Goal: Task Accomplishment & Management: Complete application form

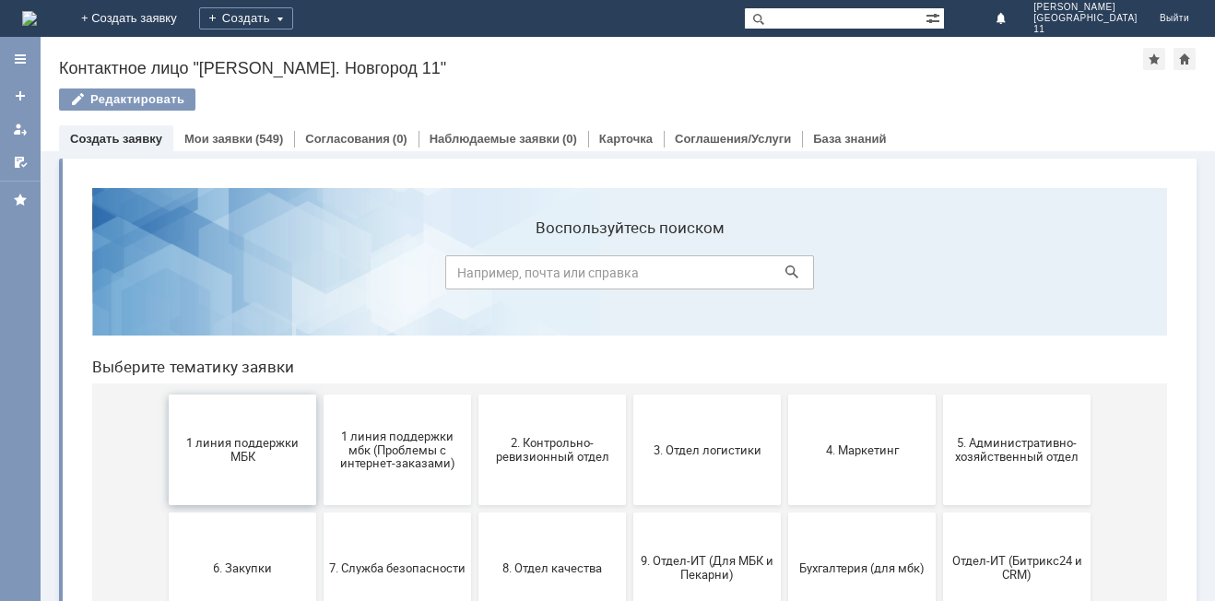
click at [197, 454] on span "1 линия поддержки МБК" at bounding box center [242, 450] width 136 height 28
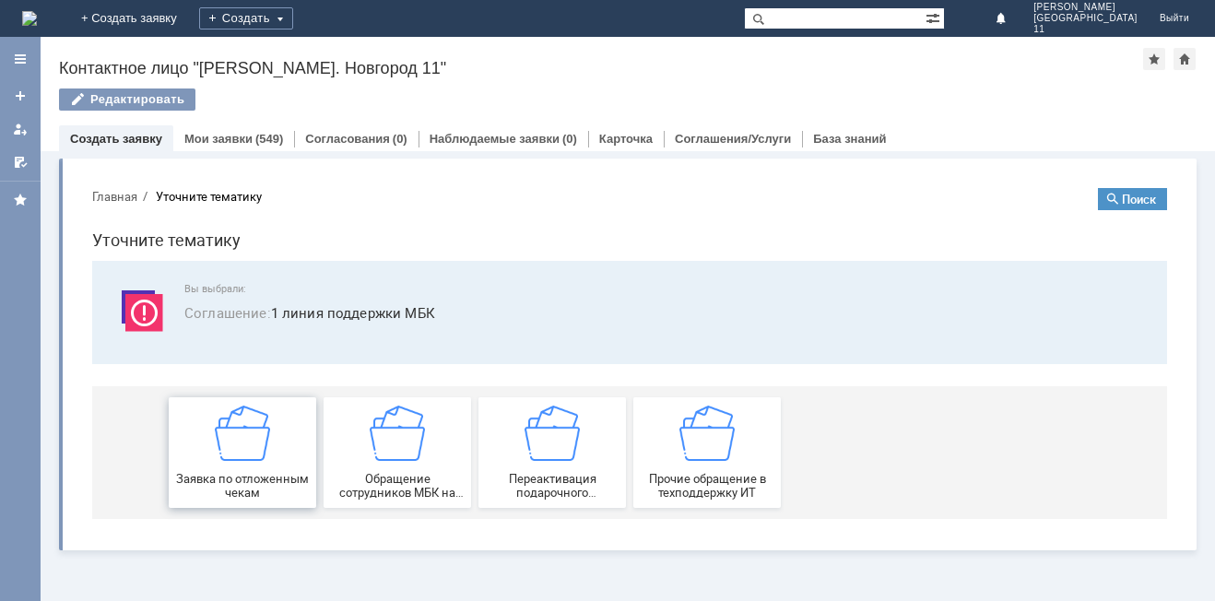
click at [231, 468] on div "Заявка по отложенным чекам" at bounding box center [242, 453] width 136 height 94
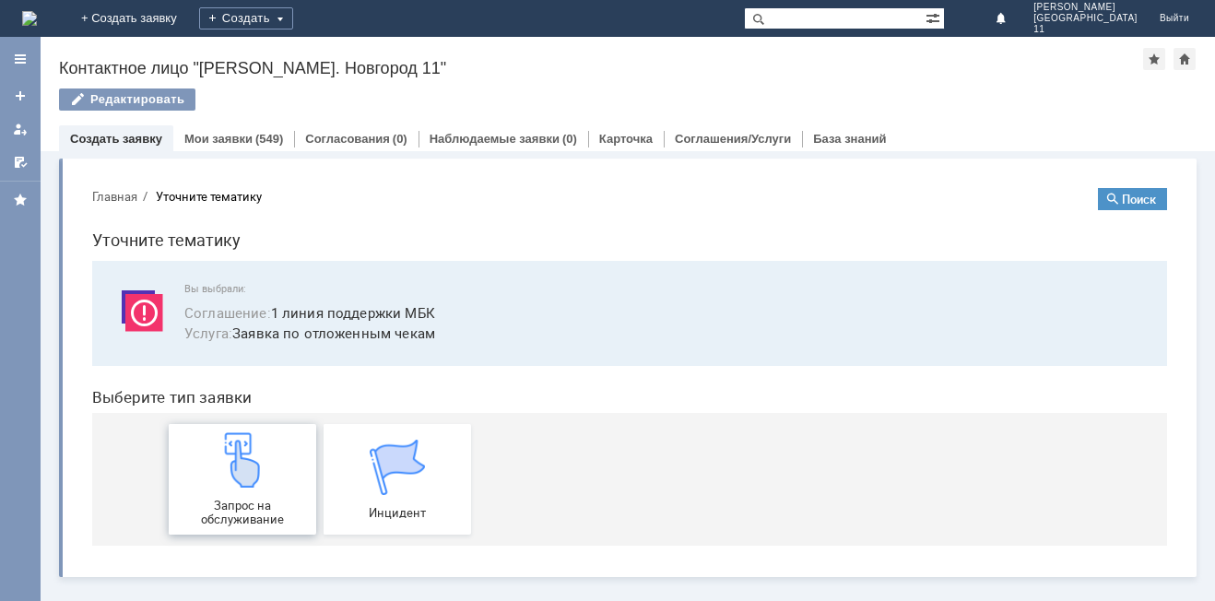
click at [243, 462] on img at bounding box center [242, 459] width 55 height 55
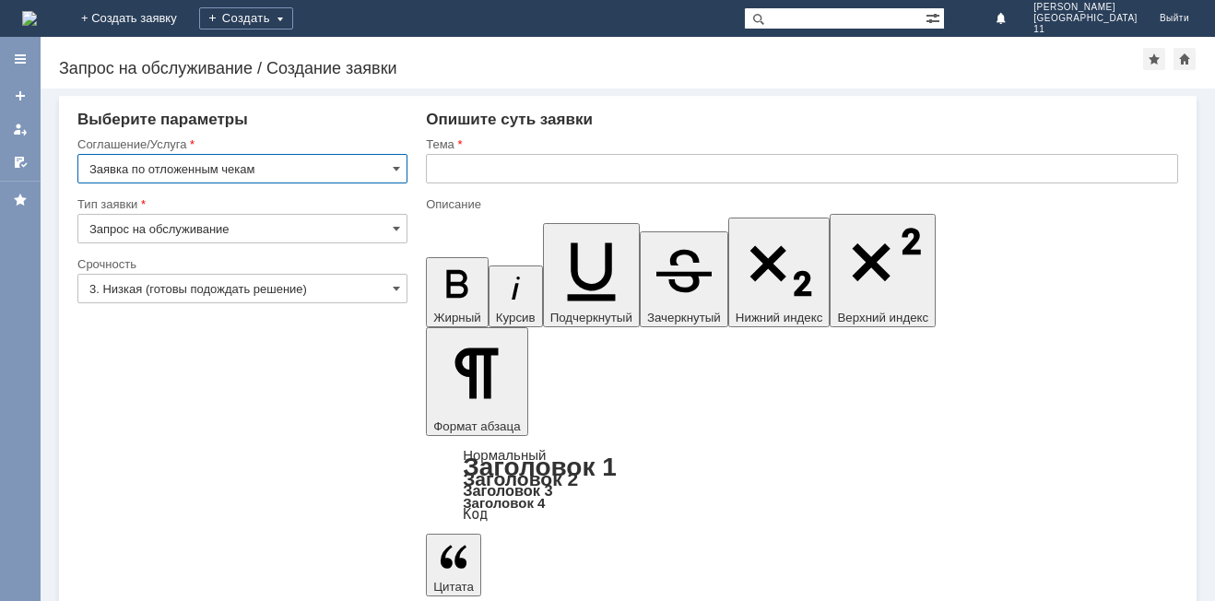
click at [498, 167] on input "text" at bounding box center [802, 169] width 752 height 30
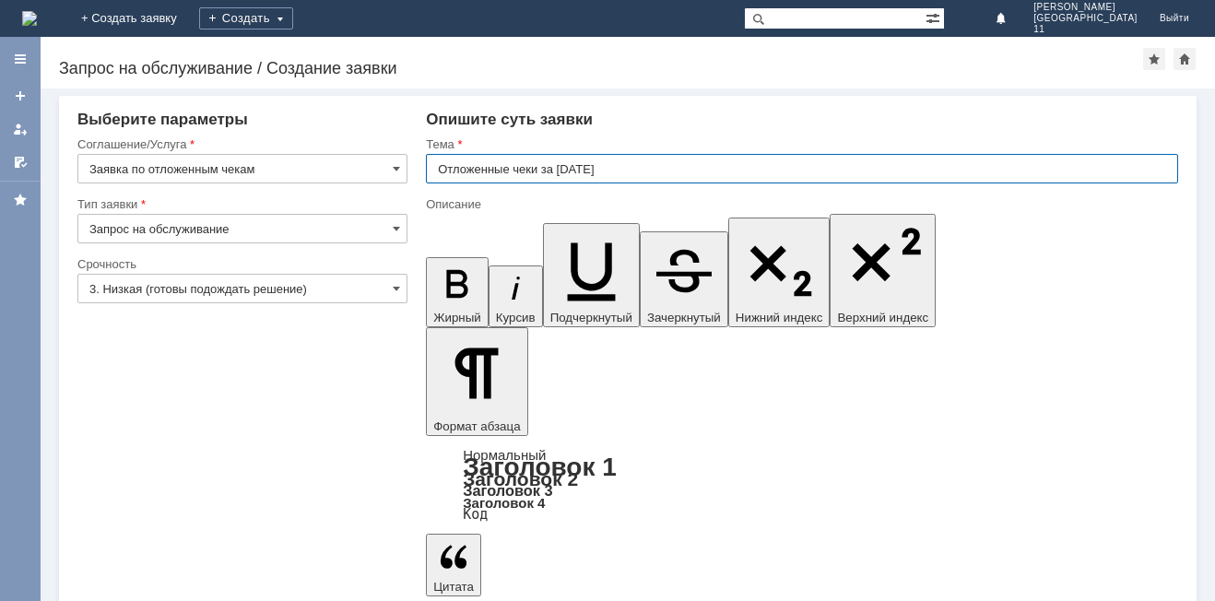
type input "Отложенные чеки за [DATE]"
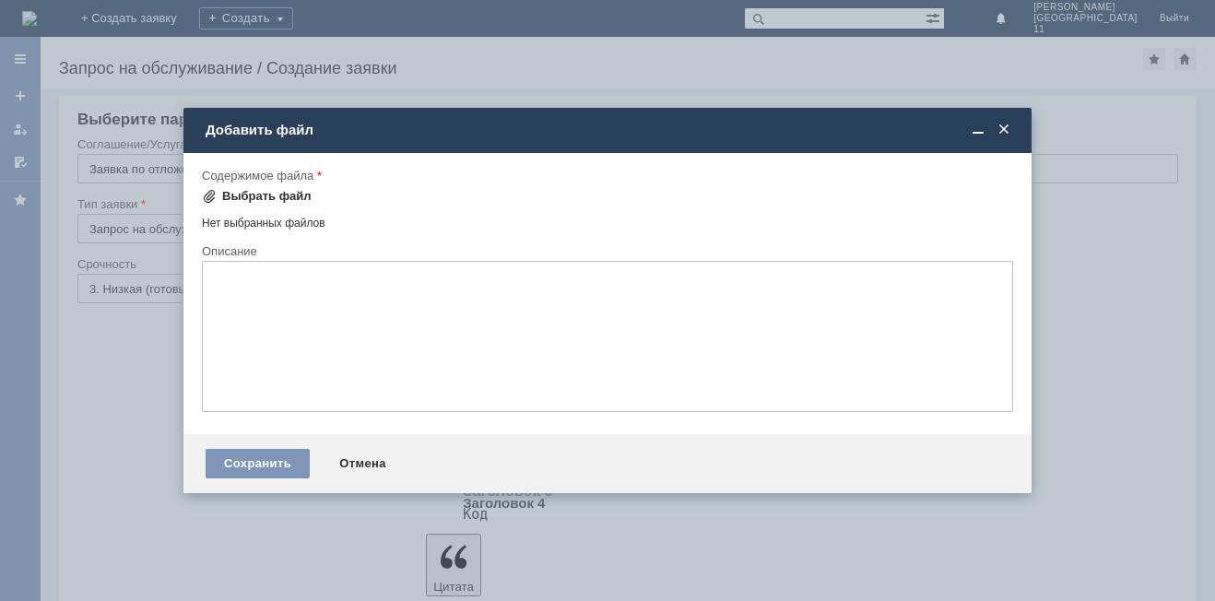
click at [272, 194] on div "Выбрать файл" at bounding box center [266, 196] width 89 height 15
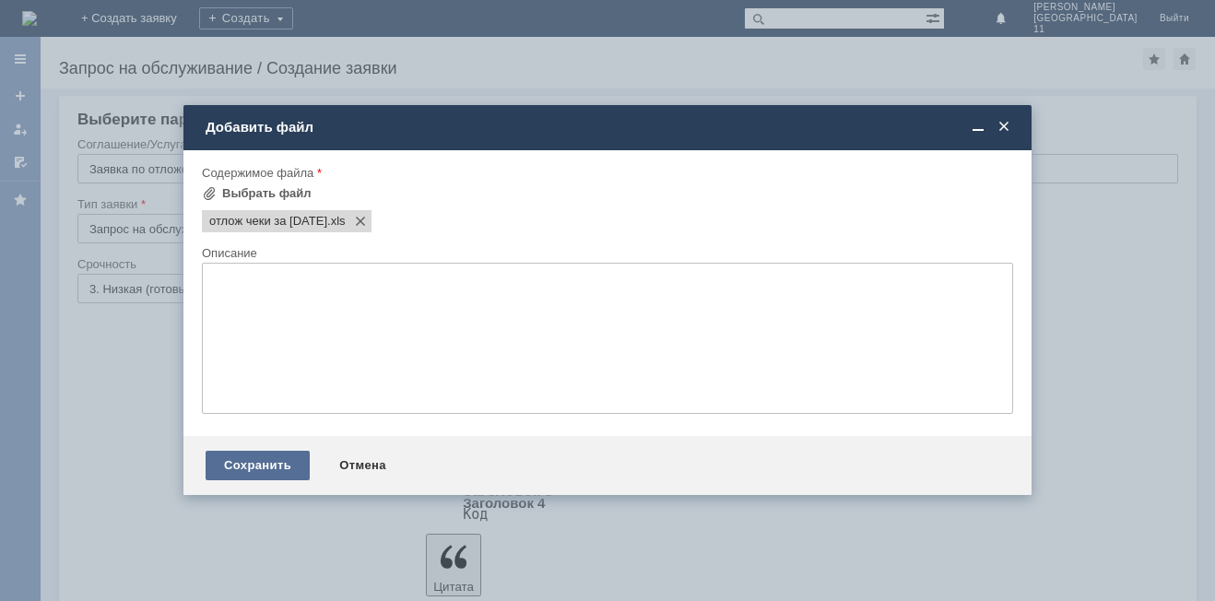
click at [269, 477] on div "Сохранить" at bounding box center [258, 466] width 104 height 30
